Goal: Task Accomplishment & Management: Manage account settings

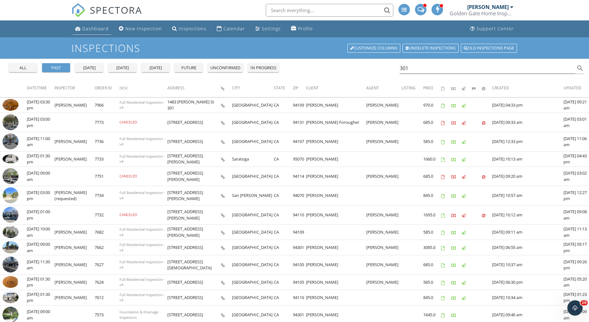
click at [89, 30] on div "Dashboard" at bounding box center [95, 29] width 26 height 6
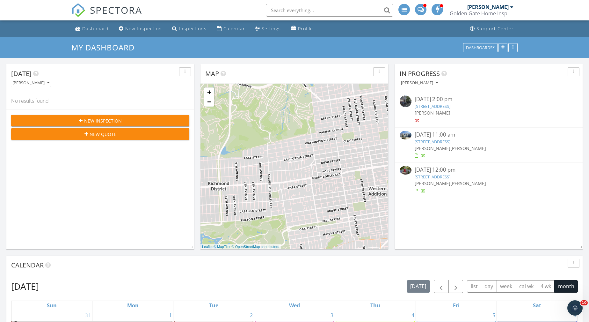
click at [436, 141] on link "1974 34th Ave, San Francisco, CA 94116" at bounding box center [433, 142] width 36 height 6
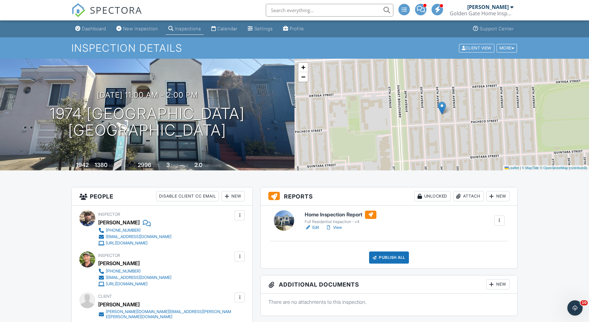
click at [468, 194] on div "Attach" at bounding box center [468, 196] width 31 height 10
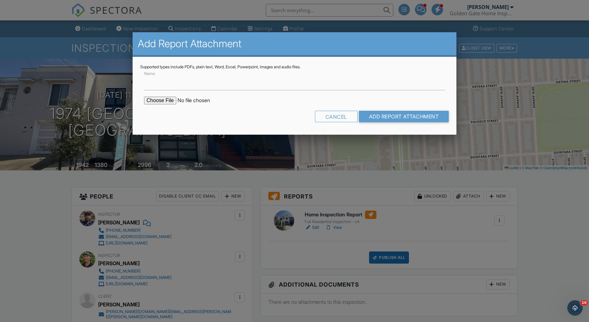
click at [166, 101] on input "file" at bounding box center [198, 101] width 108 height 8
type input "C:\fakepath\1974-34th-Ave-WDO-Report.pdf"
click at [383, 115] on input "Add Report Attachment" at bounding box center [404, 116] width 90 height 11
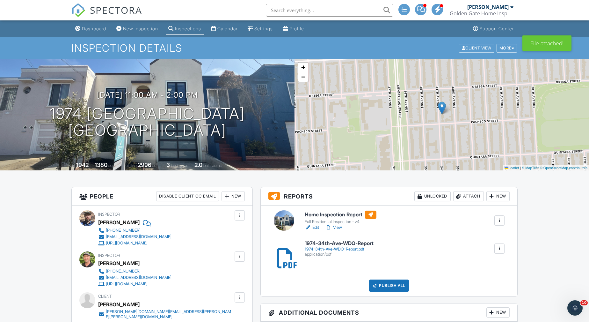
click at [339, 226] on link "View" at bounding box center [334, 227] width 17 height 6
click at [499, 248] on div at bounding box center [499, 248] width 6 height 6
click at [494, 266] on link "Delete" at bounding box center [496, 265] width 24 height 7
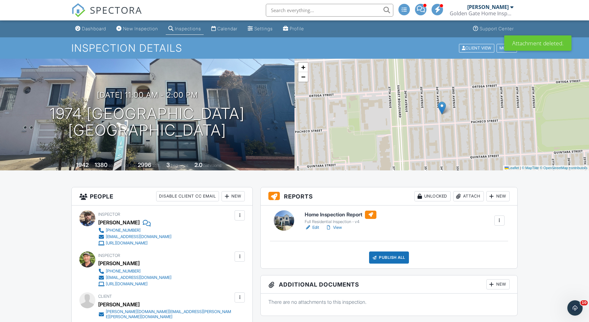
click at [472, 195] on div "Attach" at bounding box center [468, 196] width 31 height 10
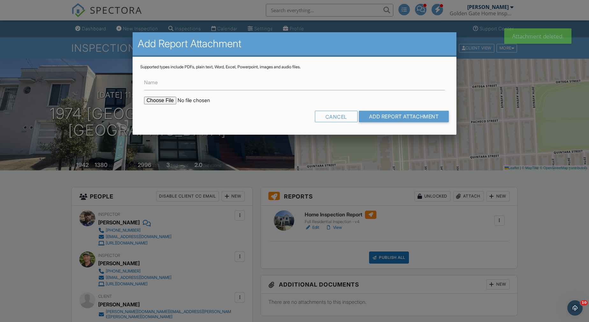
click at [163, 101] on input "file" at bounding box center [198, 101] width 108 height 8
type input "C:\fakepath\1974-34th-Ave-WDO-Report.pdf"
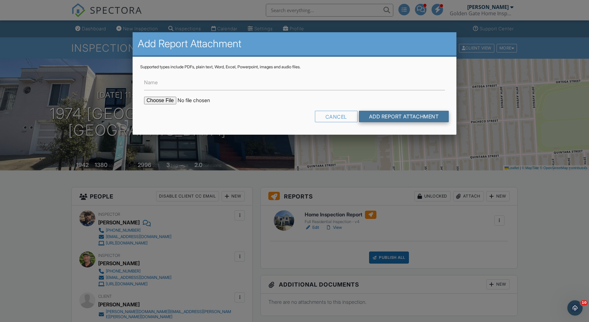
click at [423, 119] on input "Add Report Attachment" at bounding box center [404, 116] width 90 height 11
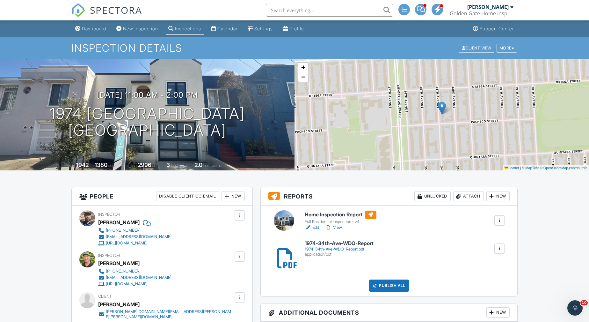
click at [392, 287] on div "Publish All" at bounding box center [389, 285] width 40 height 12
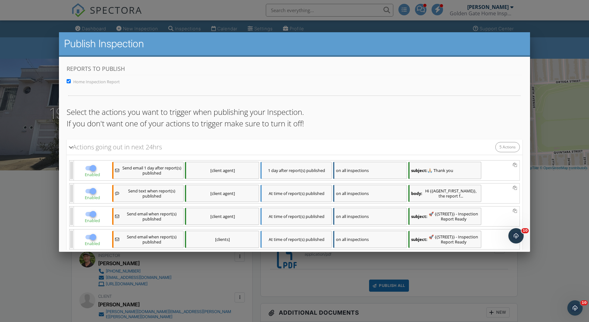
scroll to position [62, 0]
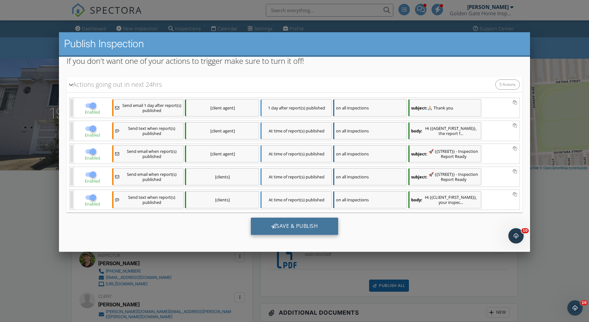
click at [316, 230] on div "Save & Publish" at bounding box center [295, 225] width 88 height 17
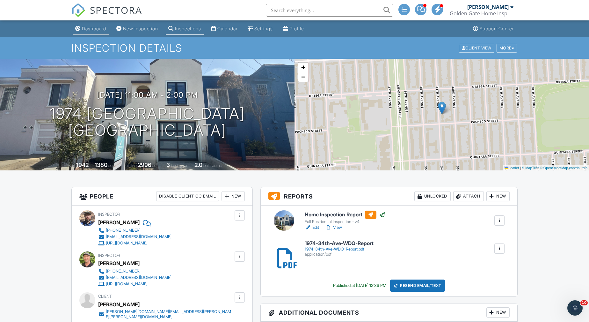
click at [89, 29] on div "Dashboard" at bounding box center [94, 28] width 24 height 5
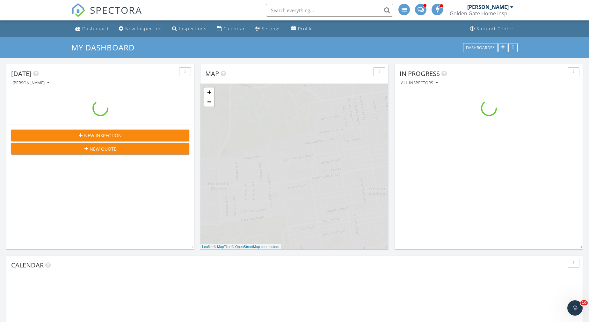
scroll to position [516, 589]
